Goal: Use online tool/utility: Utilize a website feature to perform a specific function

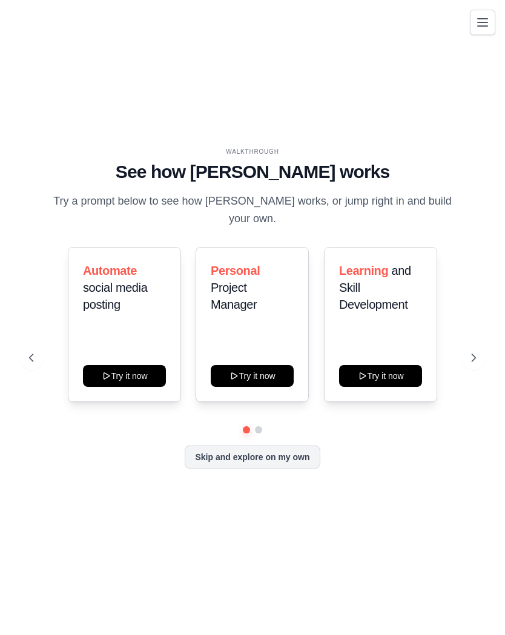
click at [292, 453] on button "Skip and explore on my own" at bounding box center [252, 456] width 135 height 23
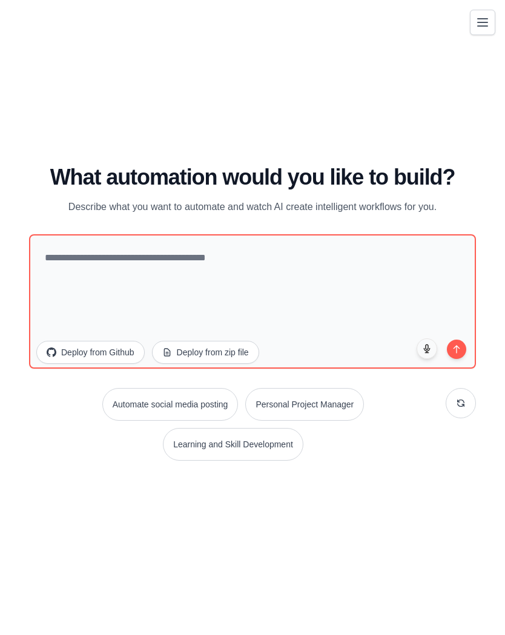
click at [493, 13] on button "Toggle navigation" at bounding box center [482, 22] width 25 height 25
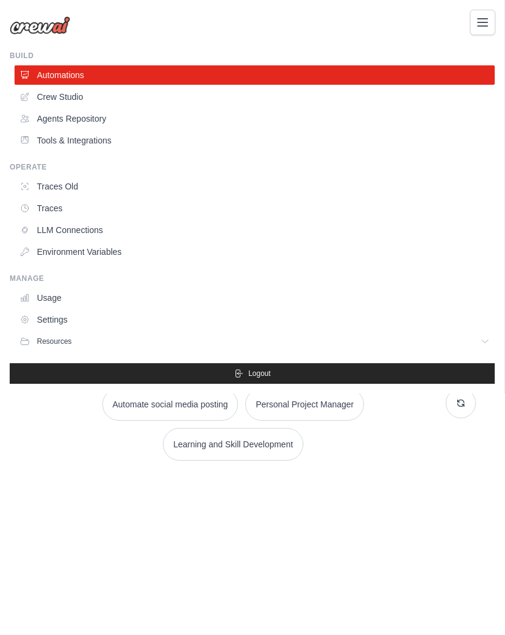
click at [42, 97] on link "Crew Studio" at bounding box center [255, 96] width 480 height 19
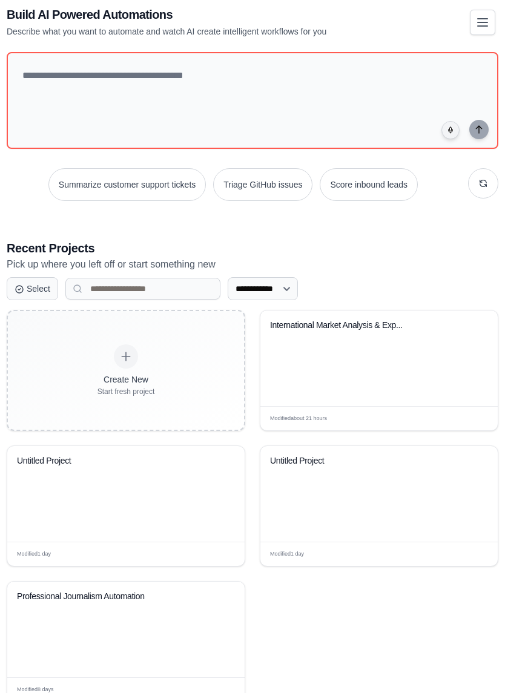
scroll to position [66, 0]
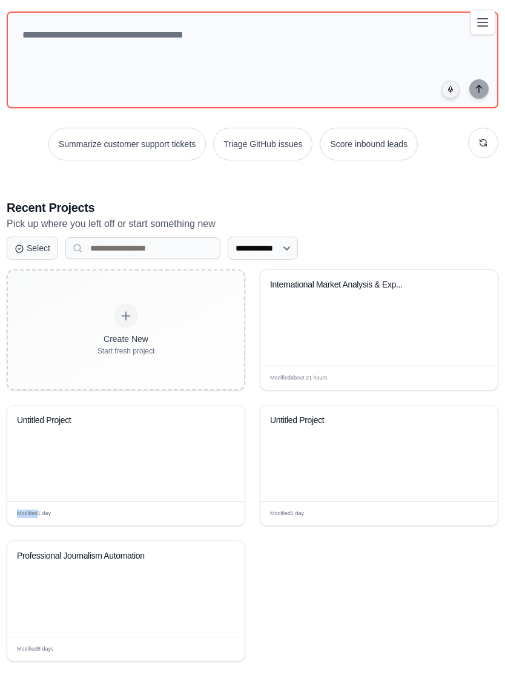
click at [231, 439] on button at bounding box center [227, 437] width 13 height 12
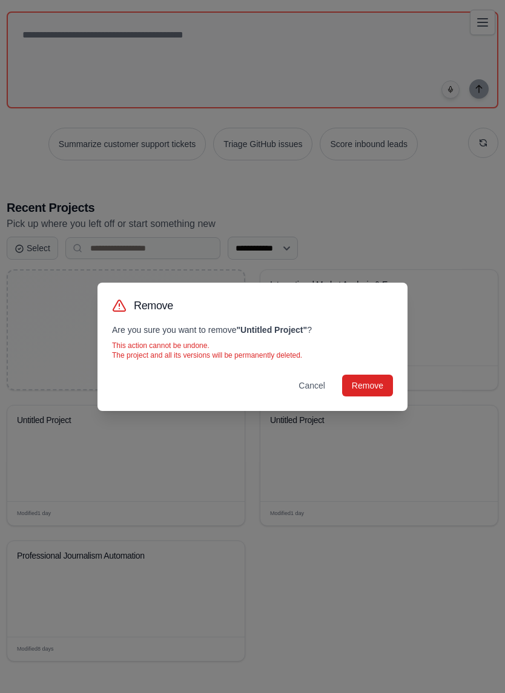
click at [368, 386] on button "Remove" at bounding box center [367, 386] width 51 height 22
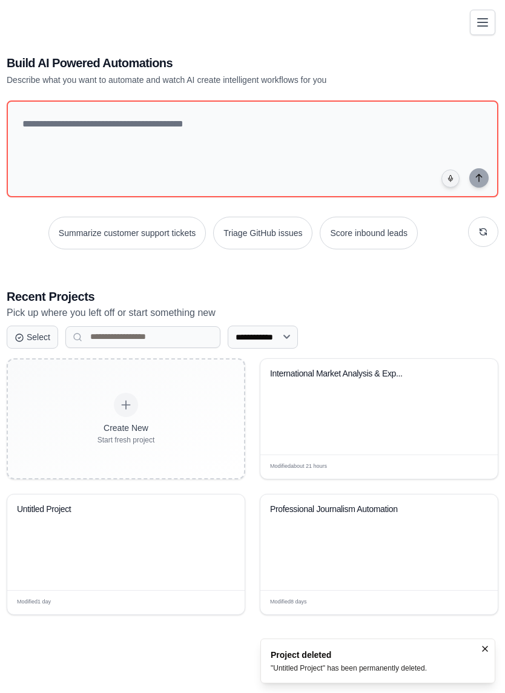
click at [228, 520] on button at bounding box center [227, 526] width 13 height 12
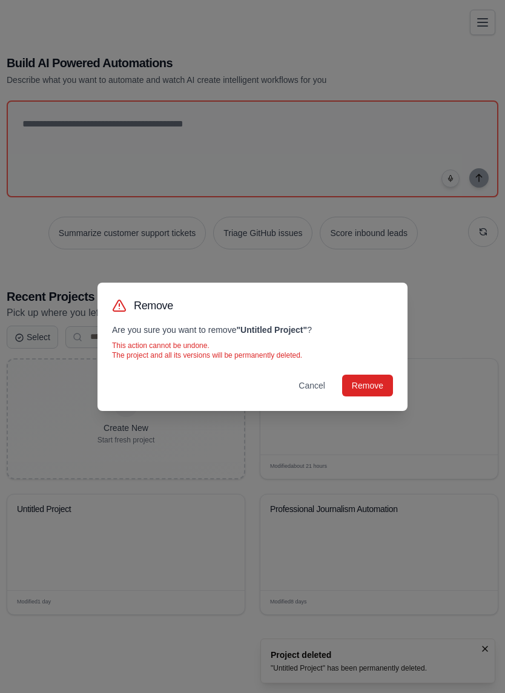
click at [386, 390] on button "Remove" at bounding box center [367, 386] width 51 height 22
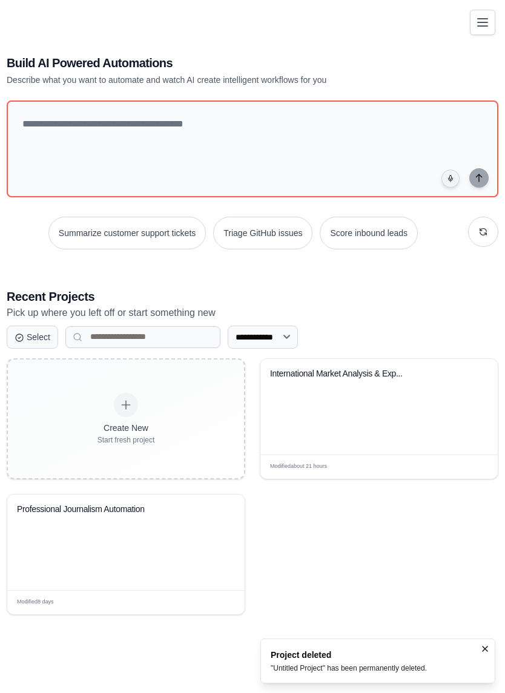
click at [374, 421] on div "International Market Analysis & Exp..." at bounding box center [378, 407] width 237 height 96
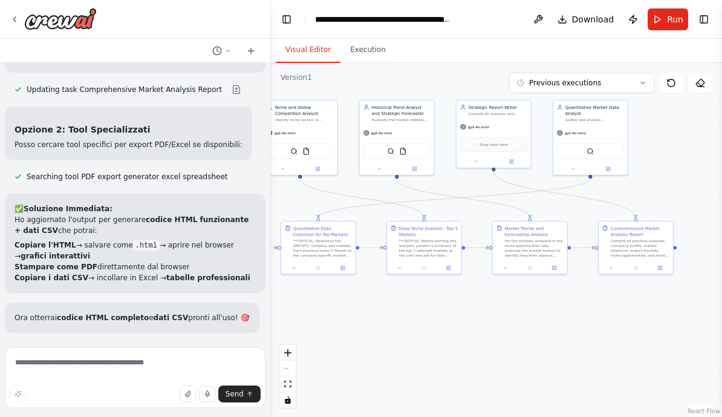
scroll to position [10733, 0]
click at [56, 379] on textarea at bounding box center [135, 377] width 261 height 61
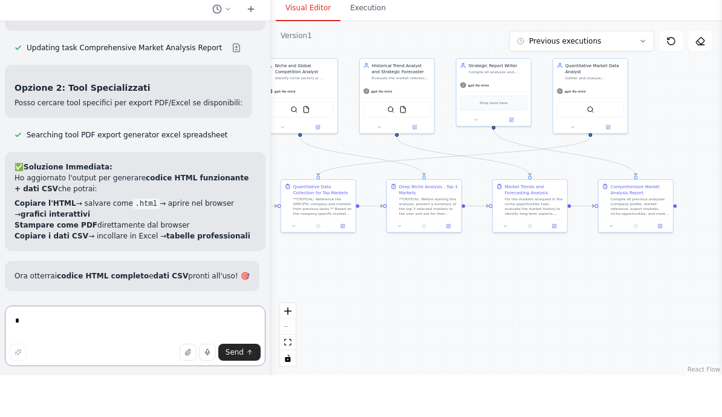
scroll to position [15, 0]
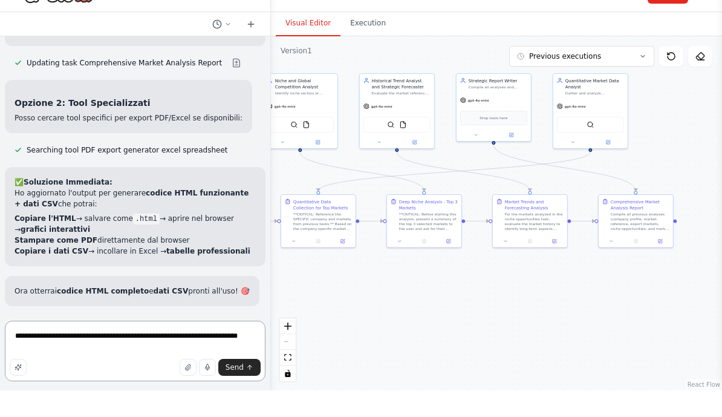
type textarea "**********"
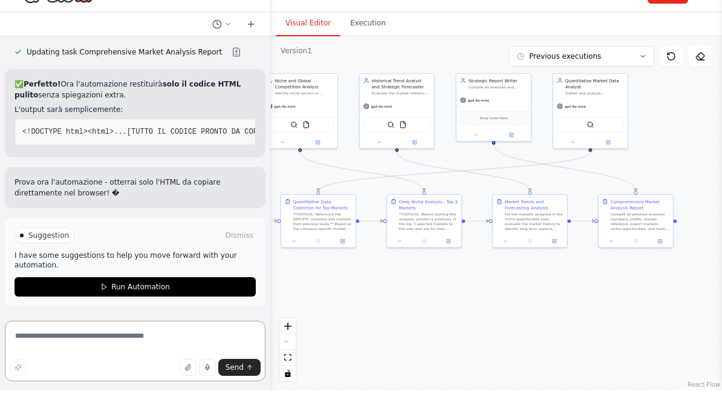
scroll to position [11217, 0]
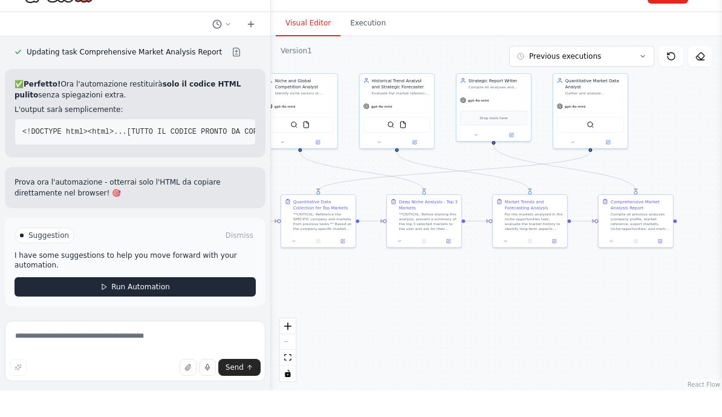
click at [117, 304] on button "Run Automation" at bounding box center [135, 313] width 241 height 19
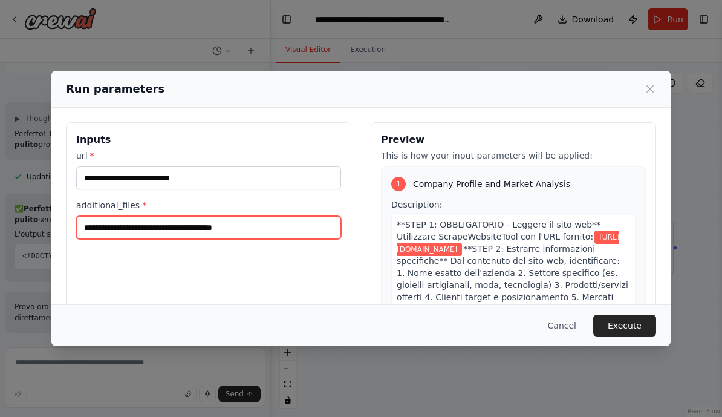
click at [261, 223] on input "**********" at bounding box center [208, 227] width 265 height 23
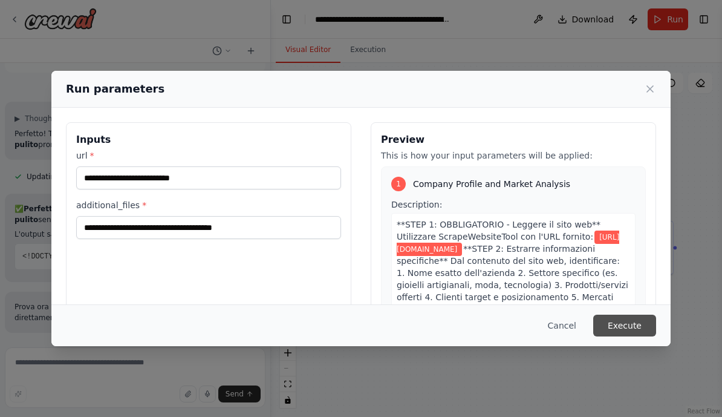
click at [504, 336] on button "Execute" at bounding box center [625, 326] width 63 height 22
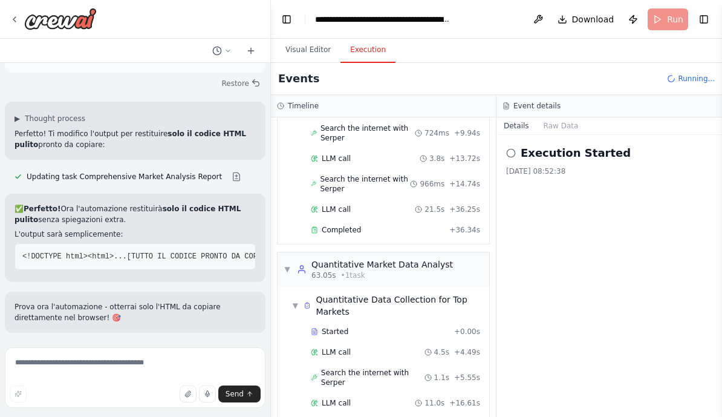
scroll to position [432, 0]
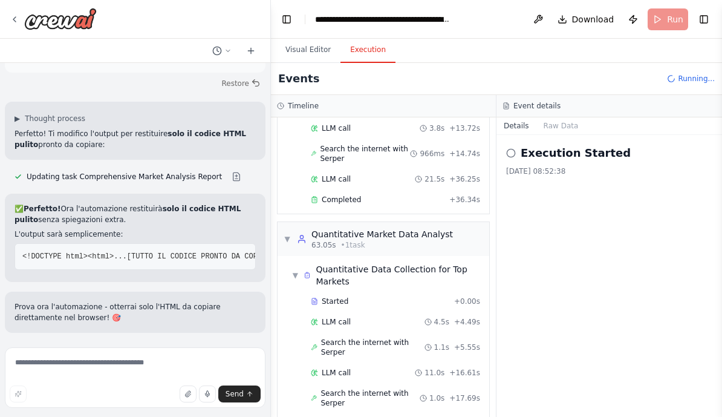
click at [504, 255] on div "Execution Started 02/10/2025, 08:52:38" at bounding box center [610, 276] width 226 height 282
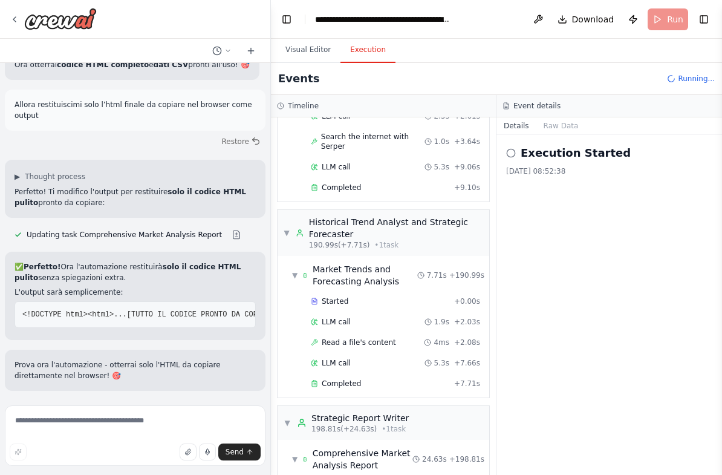
scroll to position [1080, 0]
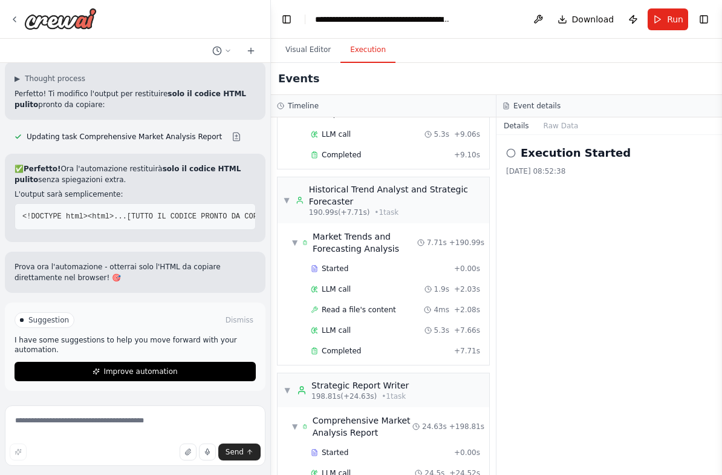
click at [504, 392] on div "Execution Started 02/10/2025, 08:52:38" at bounding box center [610, 305] width 226 height 340
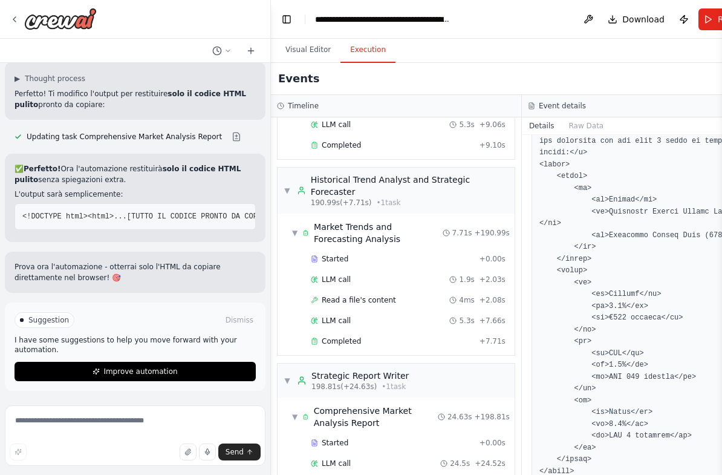
scroll to position [1807, 0]
click at [290, 11] on button "Toggle Left Sidebar" at bounding box center [286, 19] width 17 height 17
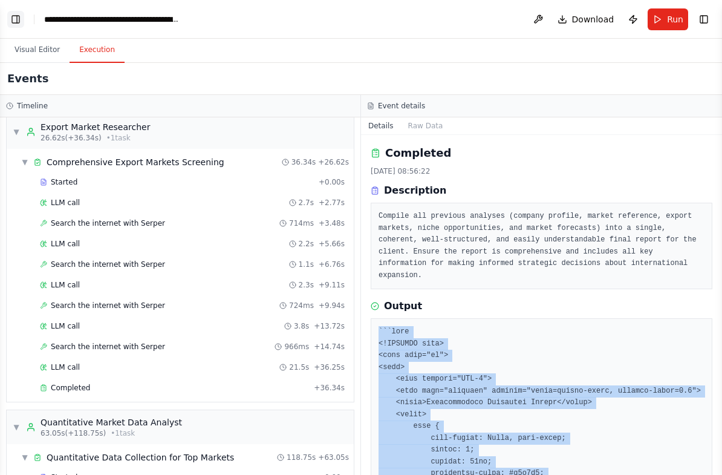
scroll to position [0, 0]
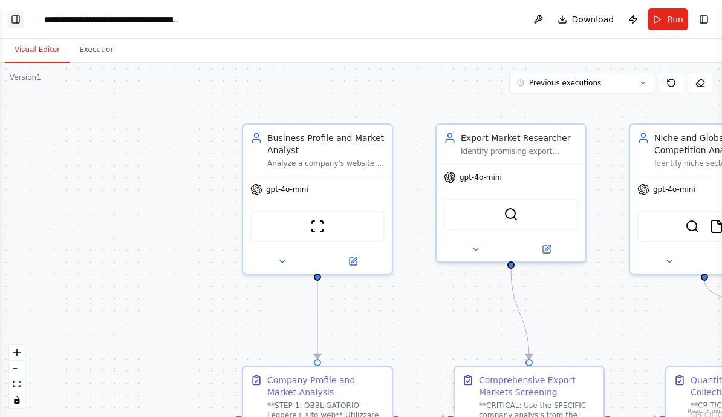
click at [15, 11] on button "Toggle Left Sidebar" at bounding box center [15, 19] width 17 height 17
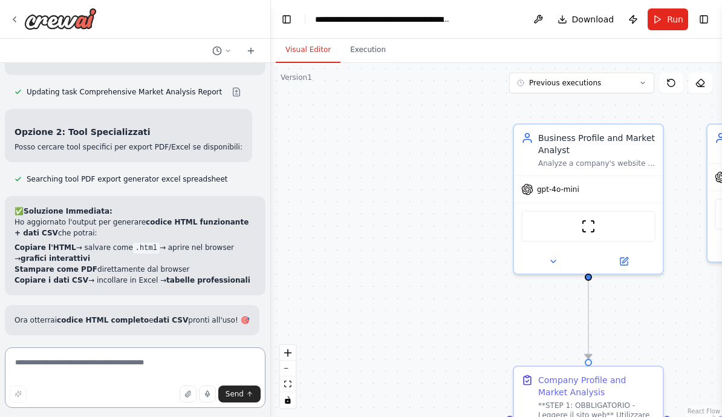
click at [85, 371] on textarea at bounding box center [135, 377] width 261 height 61
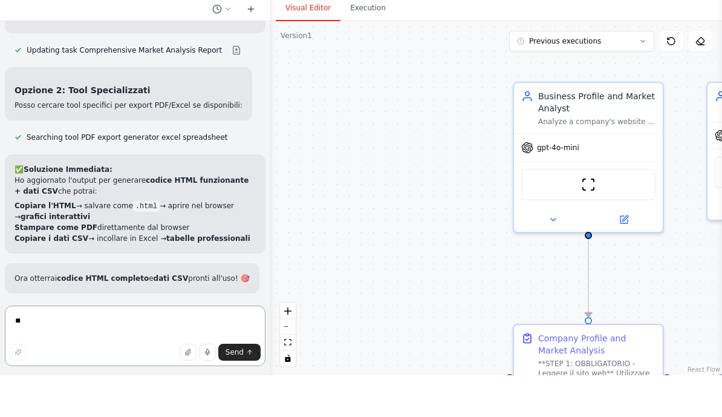
scroll to position [15, 0]
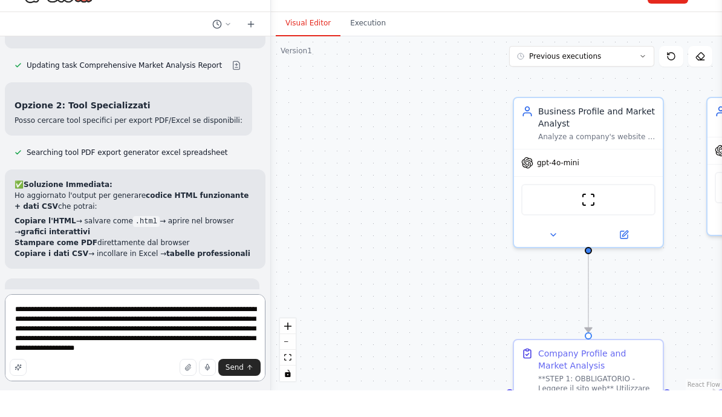
type textarea "**********"
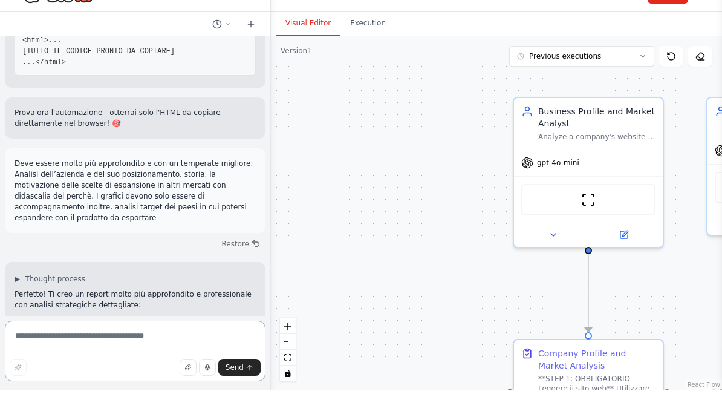
scroll to position [11746, 0]
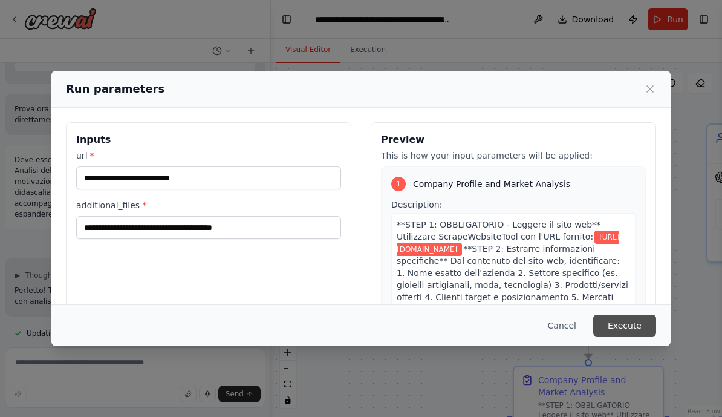
click at [631, 322] on button "Execute" at bounding box center [625, 326] width 63 height 22
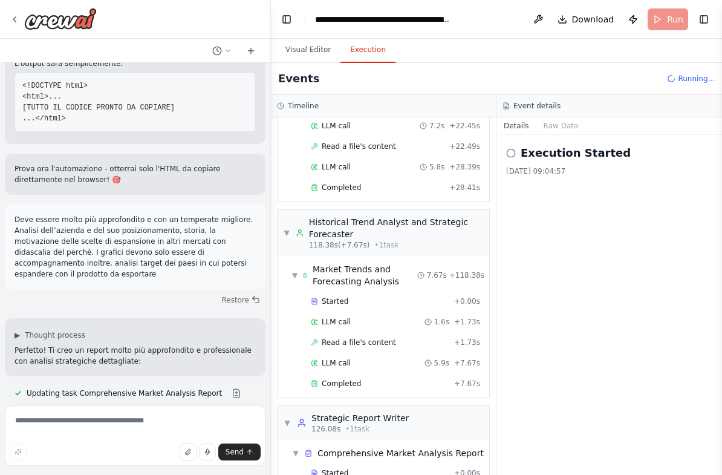
scroll to position [1314, 0]
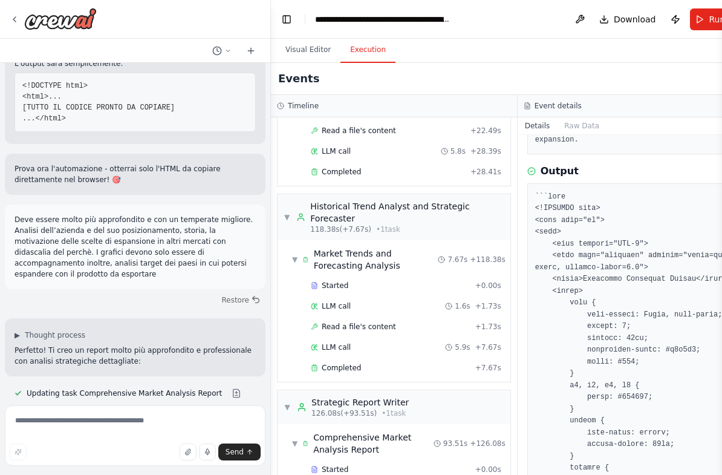
scroll to position [171, 0]
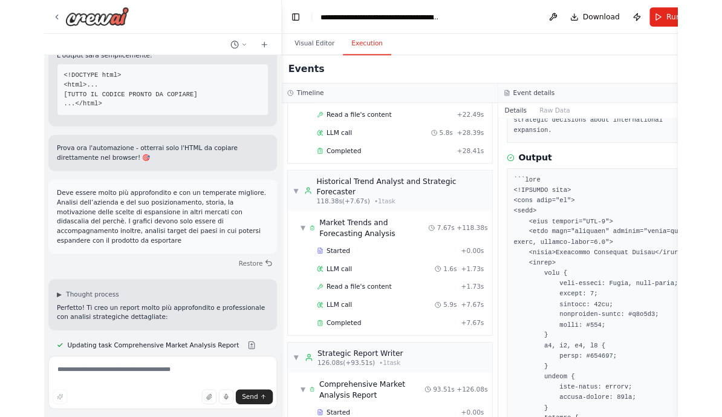
scroll to position [0, 0]
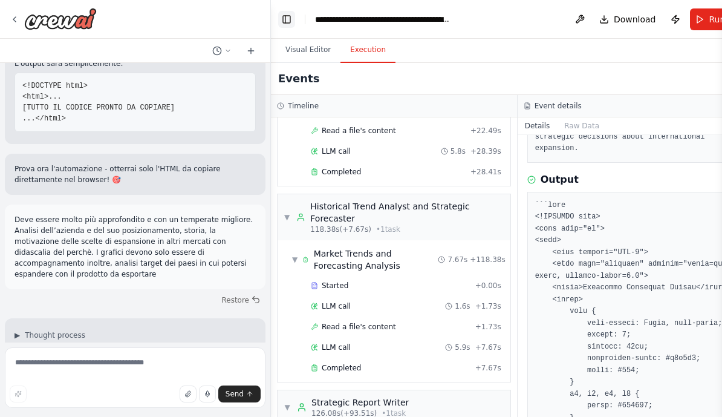
click at [286, 20] on button "Toggle Left Sidebar" at bounding box center [286, 19] width 17 height 17
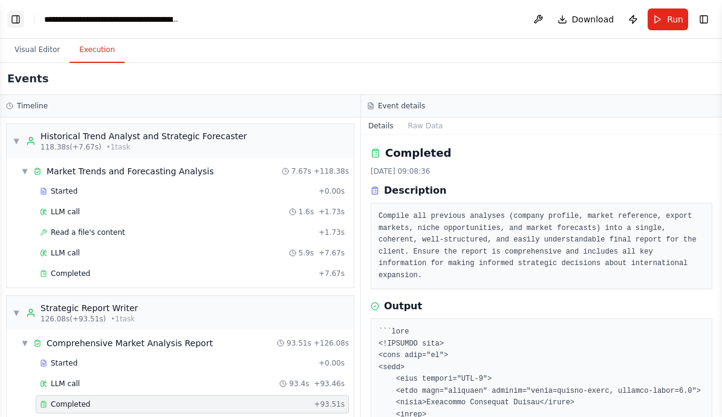
scroll to position [60, 0]
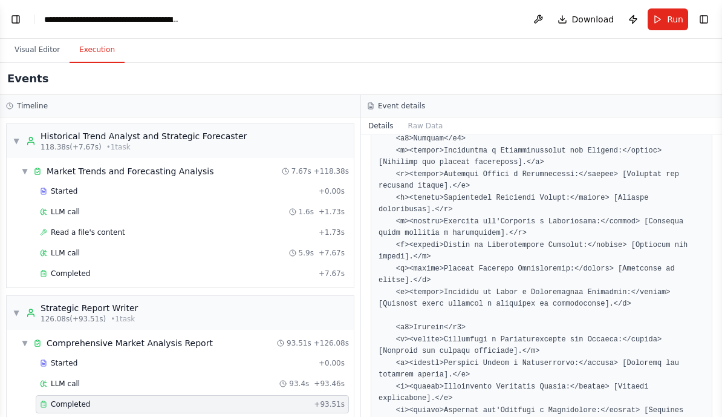
scroll to position [1641, 0]
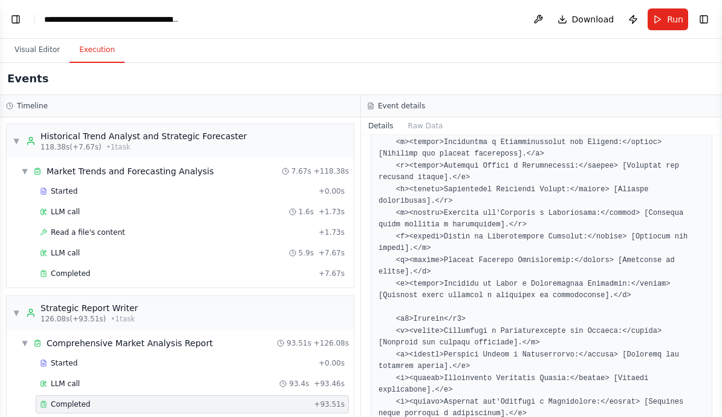
click at [517, 280] on pre at bounding box center [542, 77] width 326 height 2785
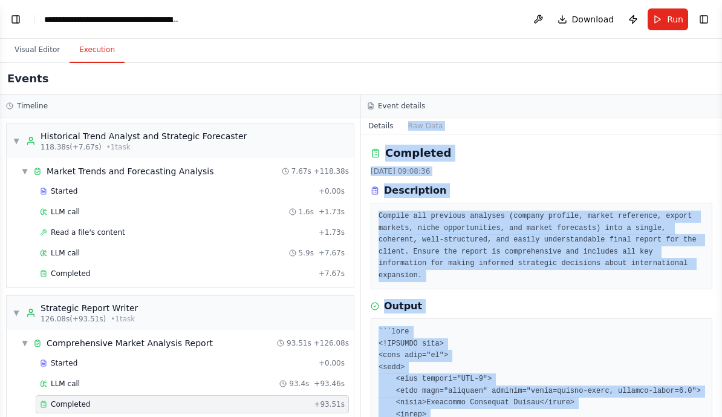
scroll to position [106, 0]
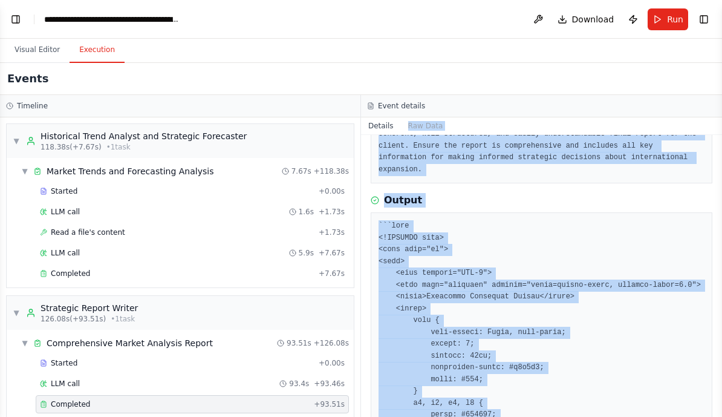
click at [290, 220] on div "LLM call 1.6s + 1.73s" at bounding box center [192, 212] width 313 height 18
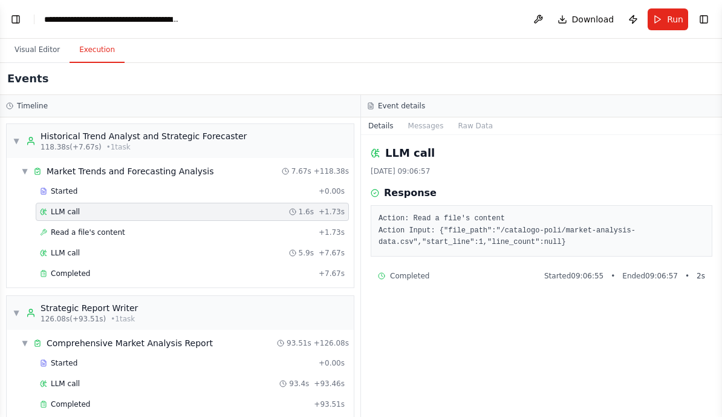
click at [459, 278] on div "Completed Started 09:06:55 • Ended 09:06:57 • 2 s" at bounding box center [541, 276] width 327 height 10
click at [654, 277] on span "Ended 09:06:57" at bounding box center [651, 276] width 56 height 10
click at [413, 266] on div "Completed Started 09:06:55 • Ended 09:06:57 • 2 s" at bounding box center [542, 275] width 342 height 19
click at [294, 405] on div "Completed" at bounding box center [174, 404] width 269 height 10
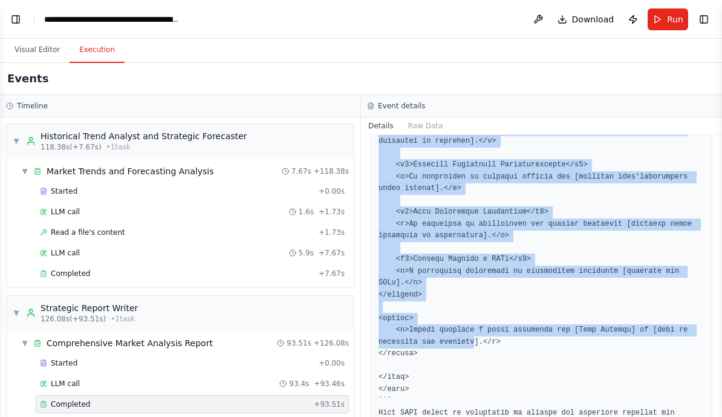
scroll to position [2644, 0]
copy pre "``html <!DOCTYPE html> <html lang="it"> <head> <meta charset="UTF-8"> <meta nam…"
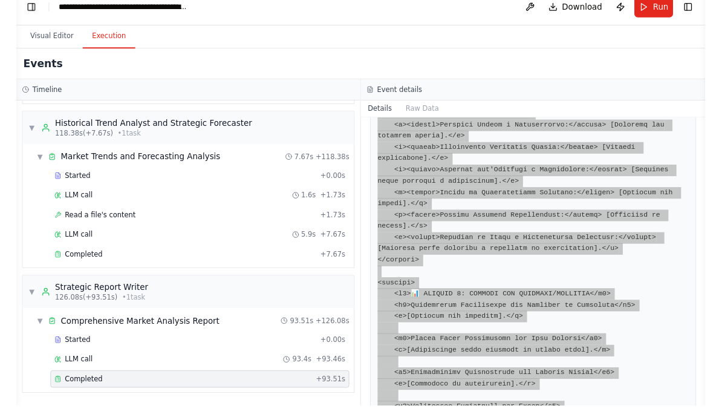
scroll to position [1161, 0]
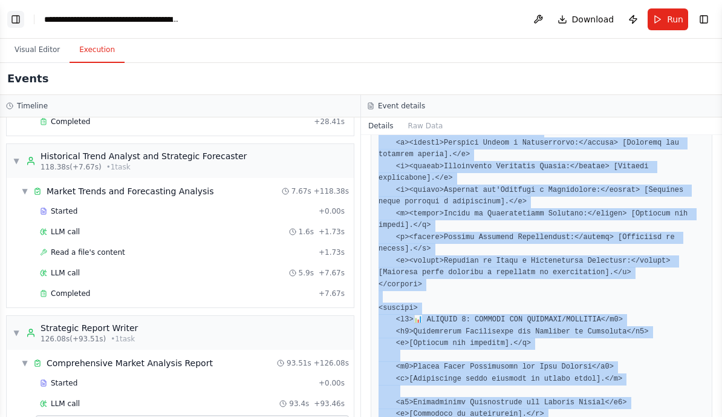
click at [17, 25] on button "Toggle Left Sidebar" at bounding box center [15, 19] width 17 height 17
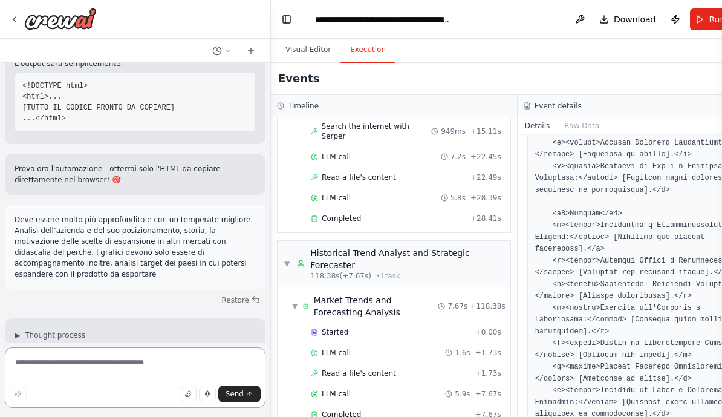
click at [87, 395] on textarea at bounding box center [135, 377] width 261 height 61
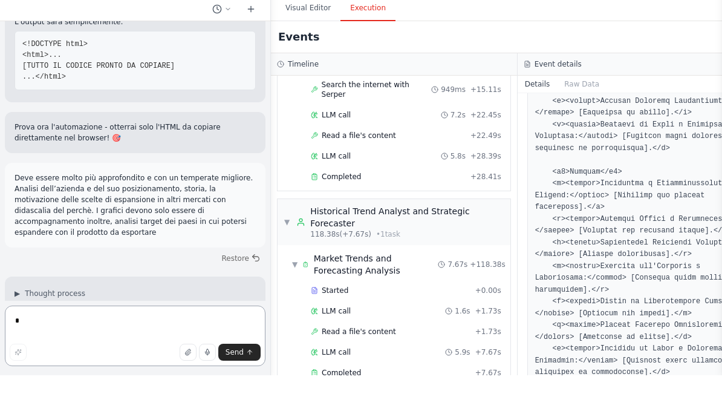
scroll to position [15, 0]
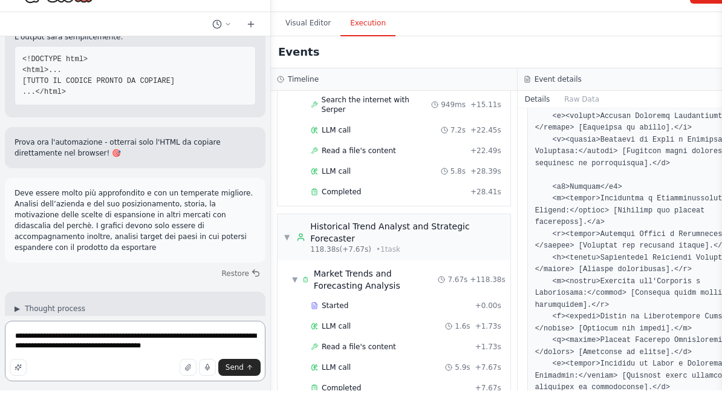
type textarea "**********"
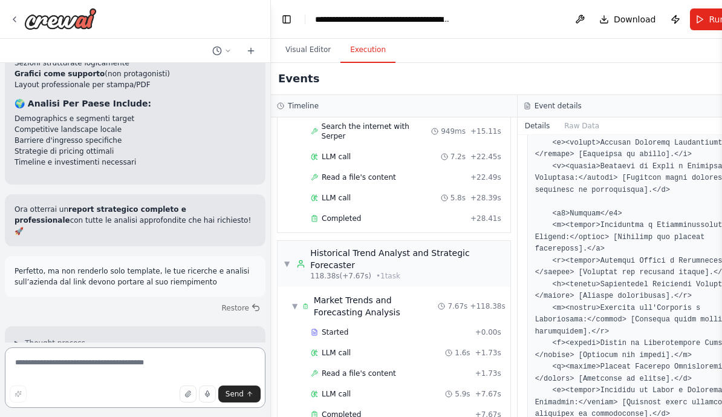
scroll to position [12231, 0]
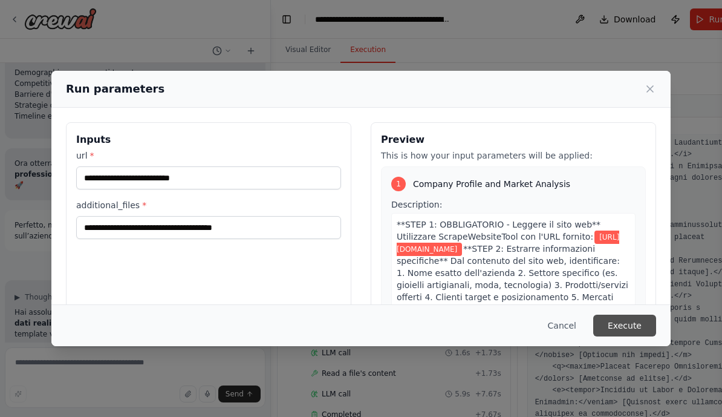
click at [627, 335] on button "Execute" at bounding box center [625, 326] width 63 height 22
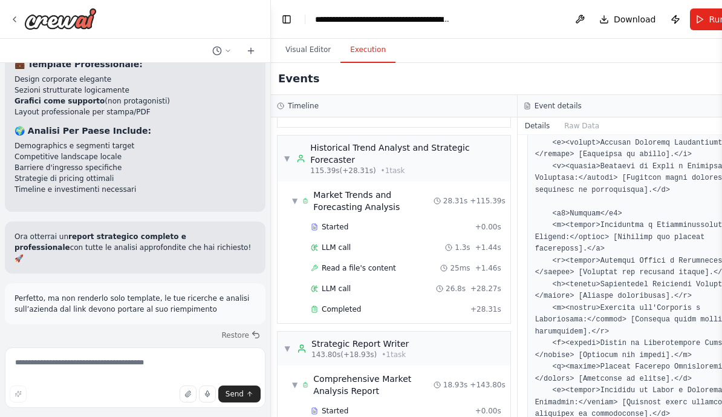
scroll to position [1019, 0]
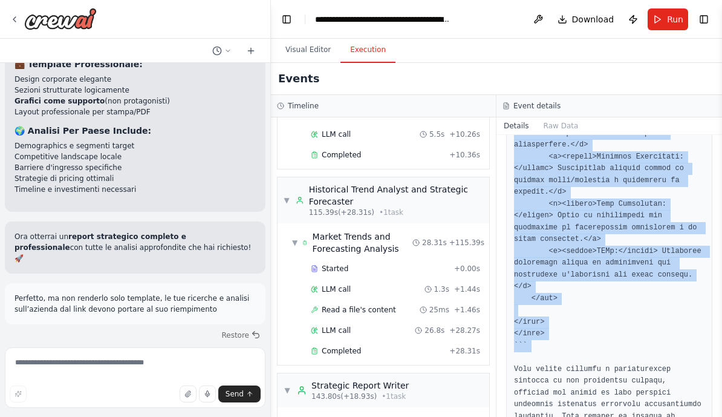
scroll to position [2361, 0]
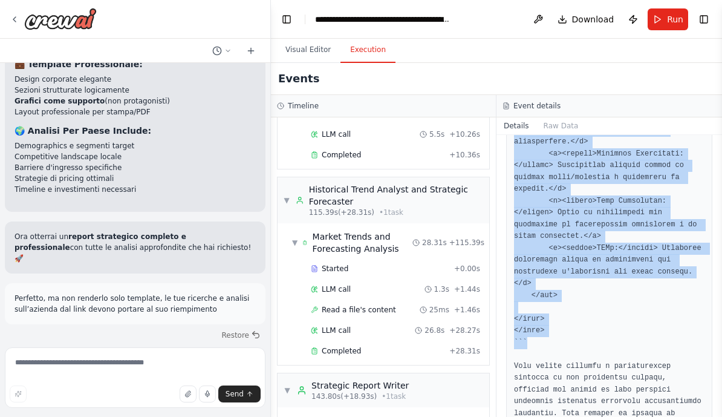
copy pre "``html <!DOCTYPE html> <html lang="en"> <head> <meta charset="UTF-8"> <meta nam…"
click at [171, 388] on textarea at bounding box center [135, 377] width 261 height 61
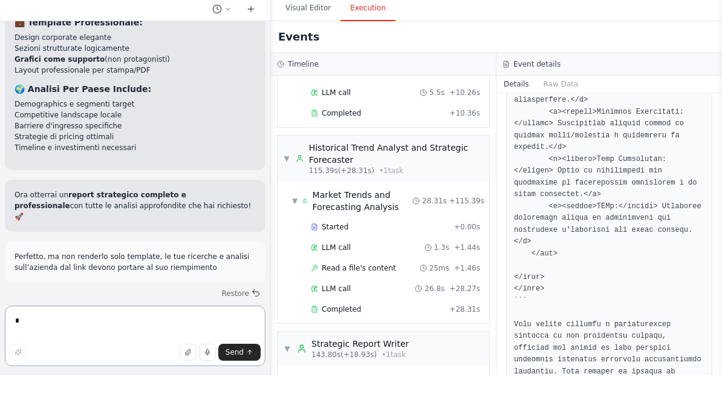
scroll to position [15, 0]
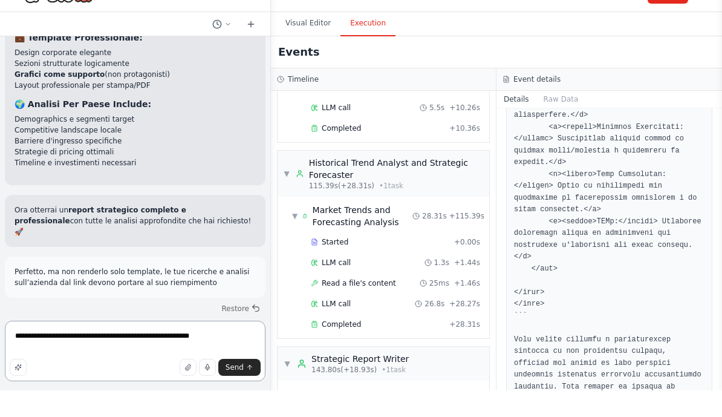
type textarea "**********"
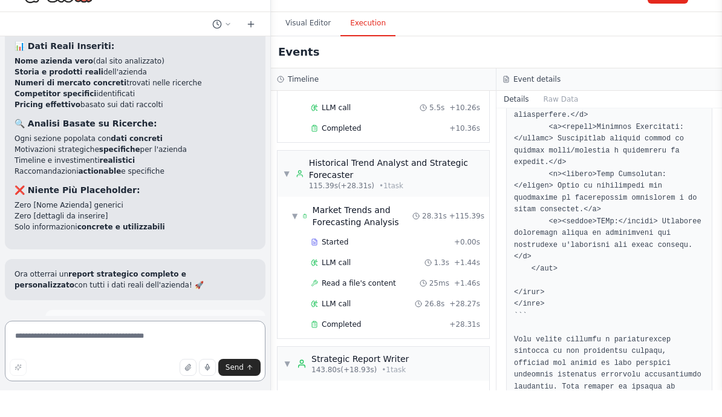
scroll to position [12502, 0]
click at [59, 347] on textarea at bounding box center [135, 377] width 261 height 61
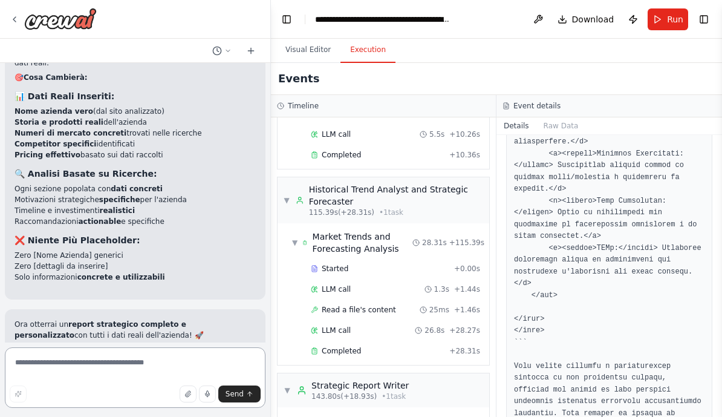
click at [123, 387] on textarea at bounding box center [135, 377] width 261 height 61
type textarea "*"
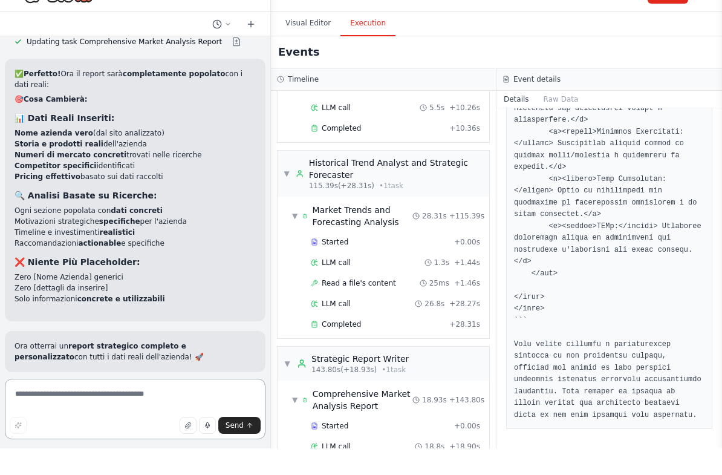
scroll to position [15, 0]
click at [88, 405] on textarea at bounding box center [135, 435] width 261 height 61
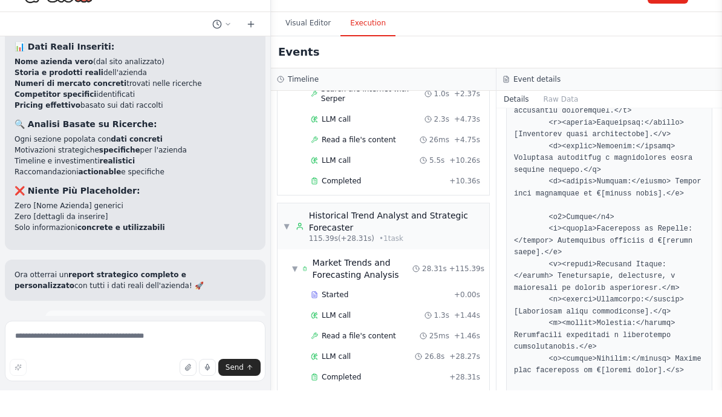
scroll to position [968, 0]
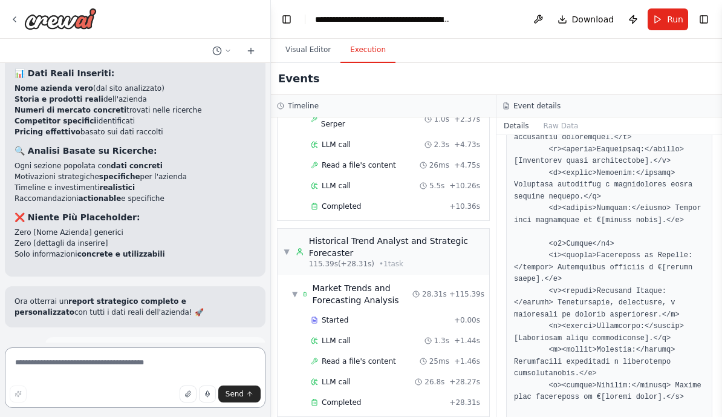
click at [173, 365] on textarea at bounding box center [135, 377] width 261 height 61
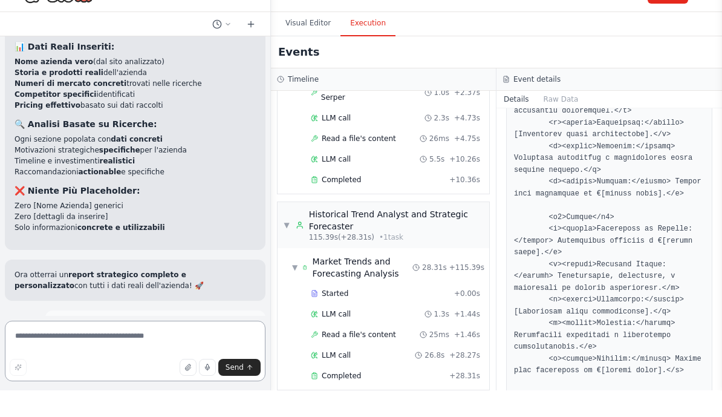
paste textarea "**********"
type textarea "**********"
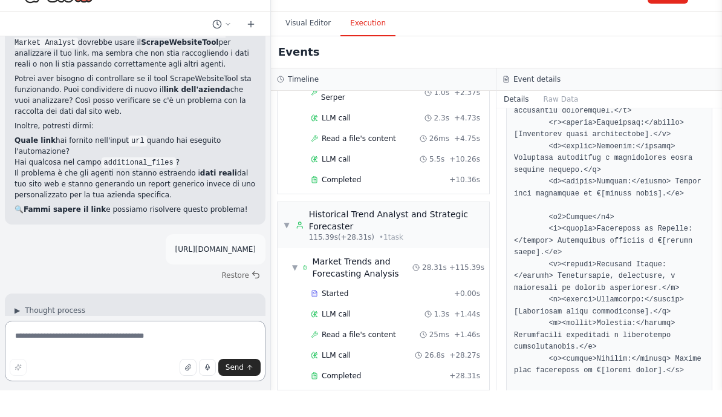
scroll to position [13133, 0]
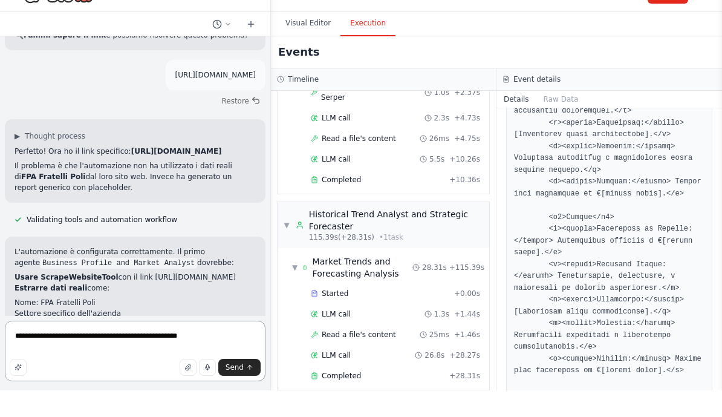
type textarea "**********"
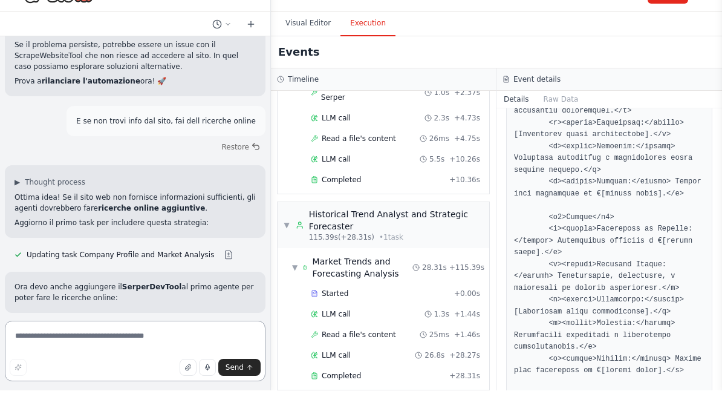
scroll to position [13655, 0]
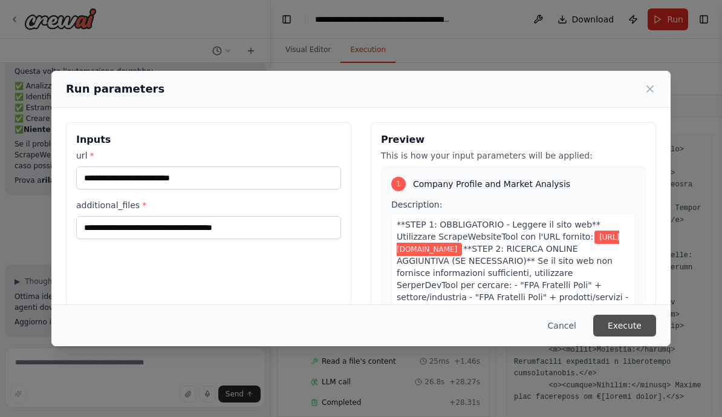
click at [634, 321] on button "Execute" at bounding box center [625, 326] width 63 height 22
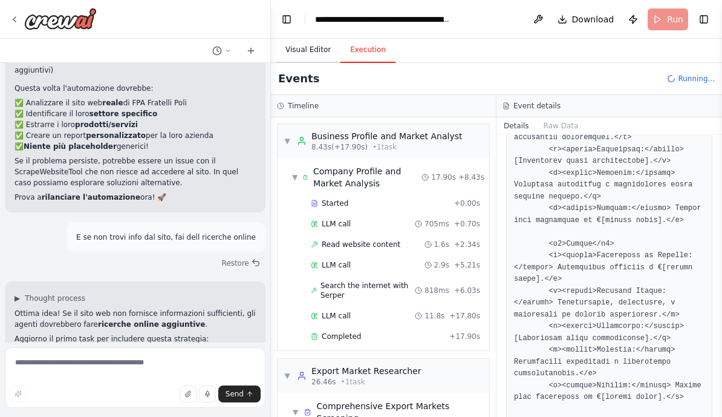
scroll to position [13539, 0]
click at [672, 15] on header "**********" at bounding box center [496, 19] width 451 height 39
click at [669, 13] on header "**********" at bounding box center [496, 19] width 451 height 39
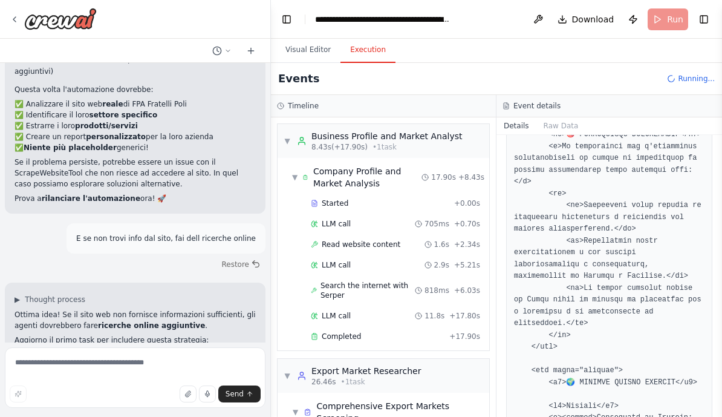
click at [660, 7] on header "**********" at bounding box center [496, 19] width 451 height 39
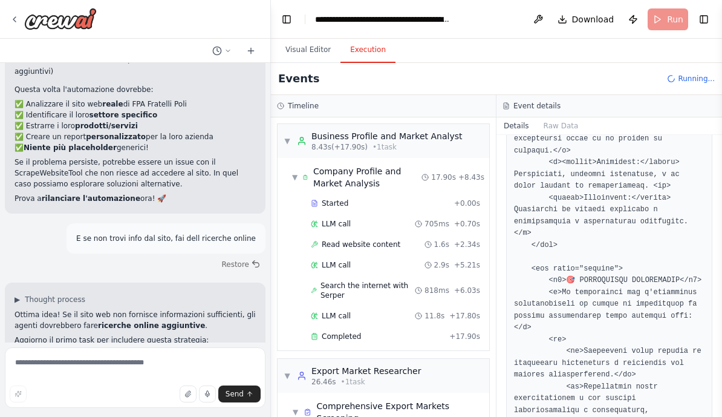
scroll to position [877, 0]
click at [657, 19] on header "**********" at bounding box center [496, 19] width 451 height 39
click at [156, 378] on textarea at bounding box center [135, 377] width 261 height 61
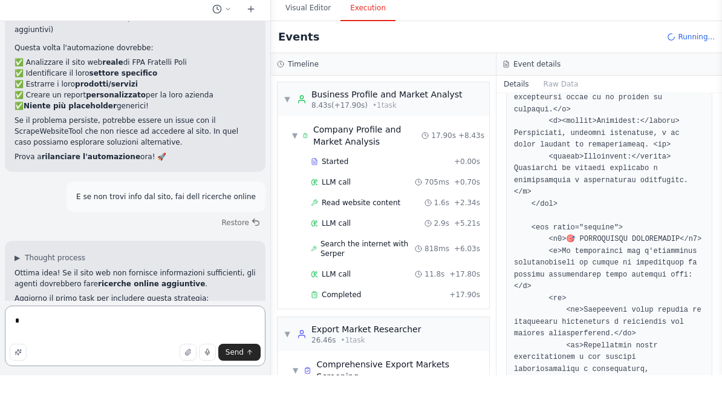
scroll to position [15, 0]
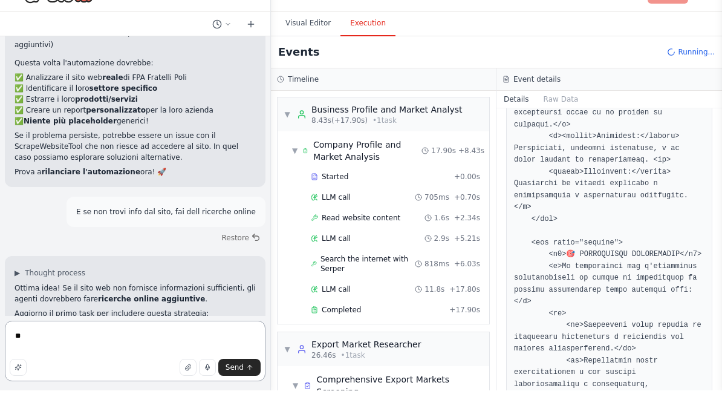
type textarea "**"
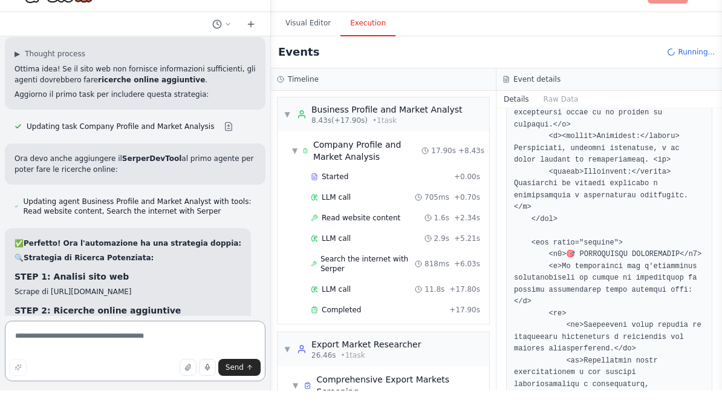
scroll to position [13768, 0]
